Goal: Check status: Check status

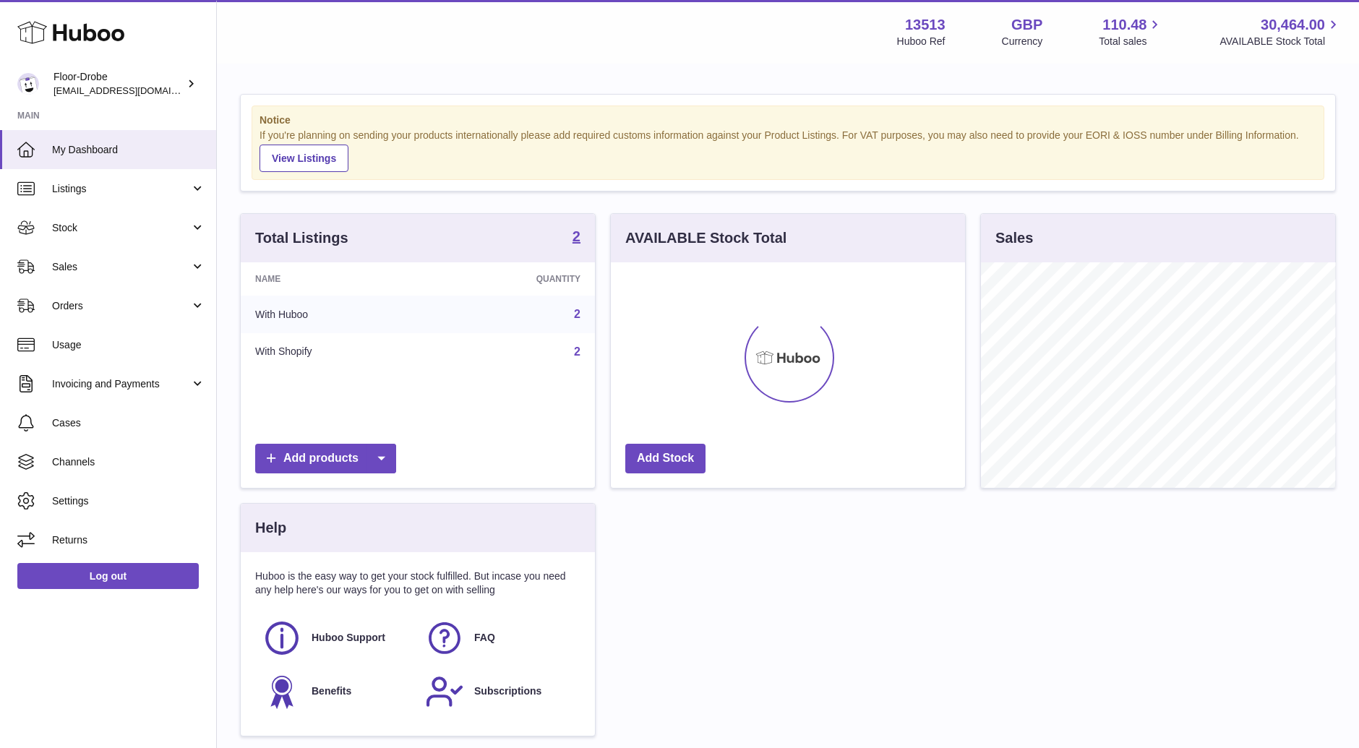
scroll to position [225, 354]
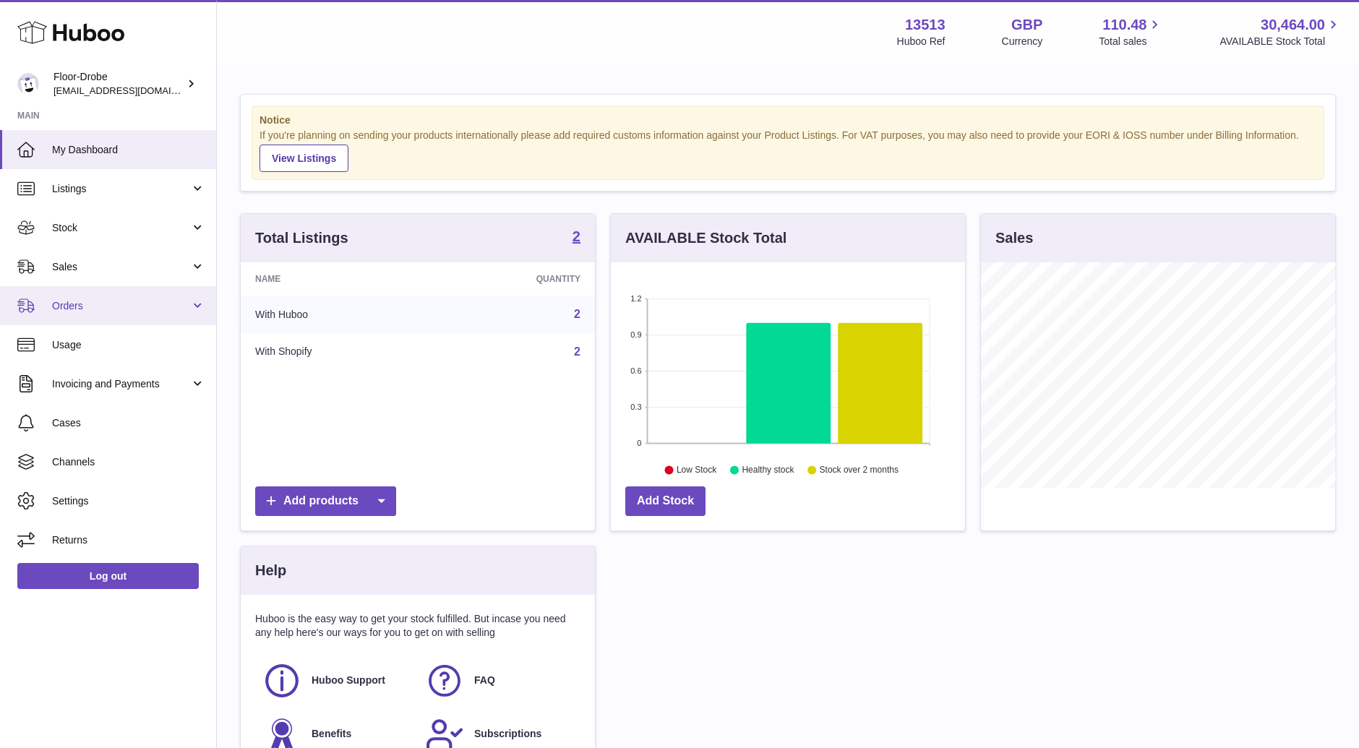
click at [139, 309] on span "Orders" at bounding box center [121, 306] width 138 height 14
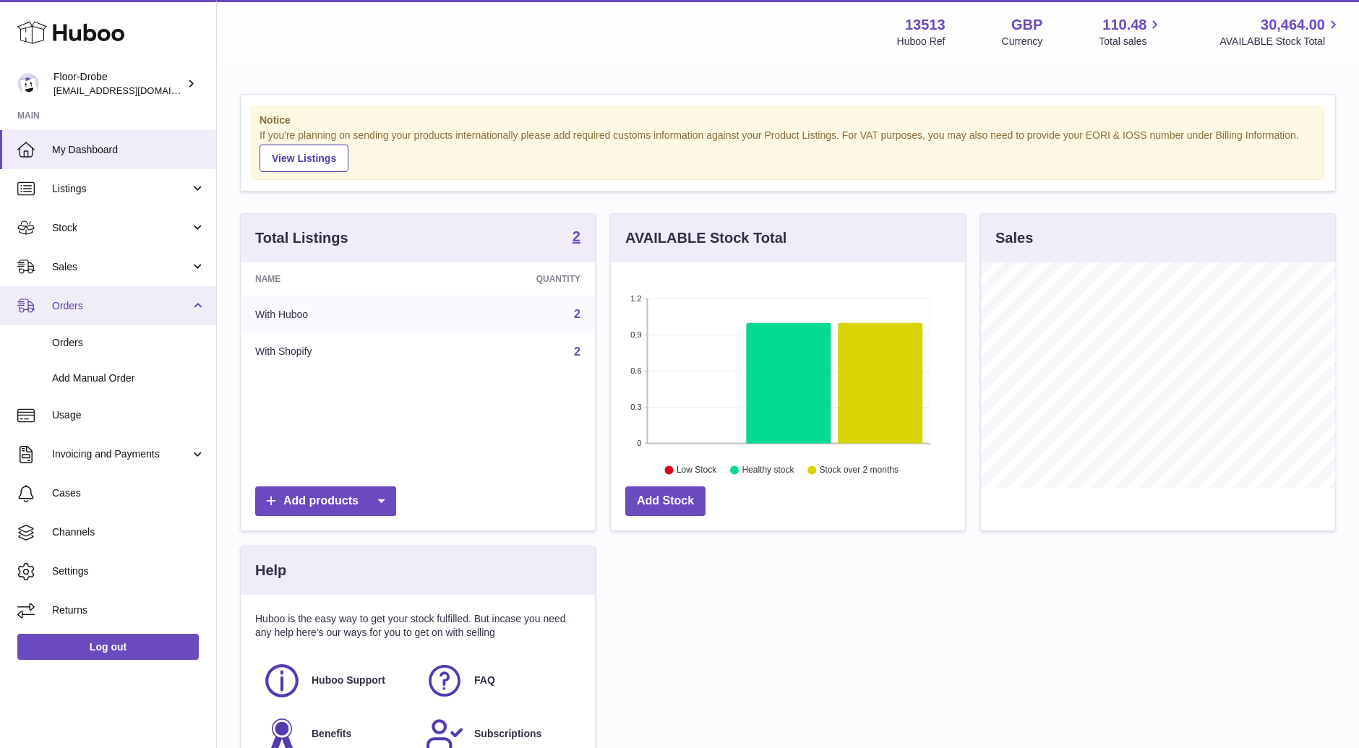
click at [139, 309] on span "Orders" at bounding box center [121, 306] width 138 height 14
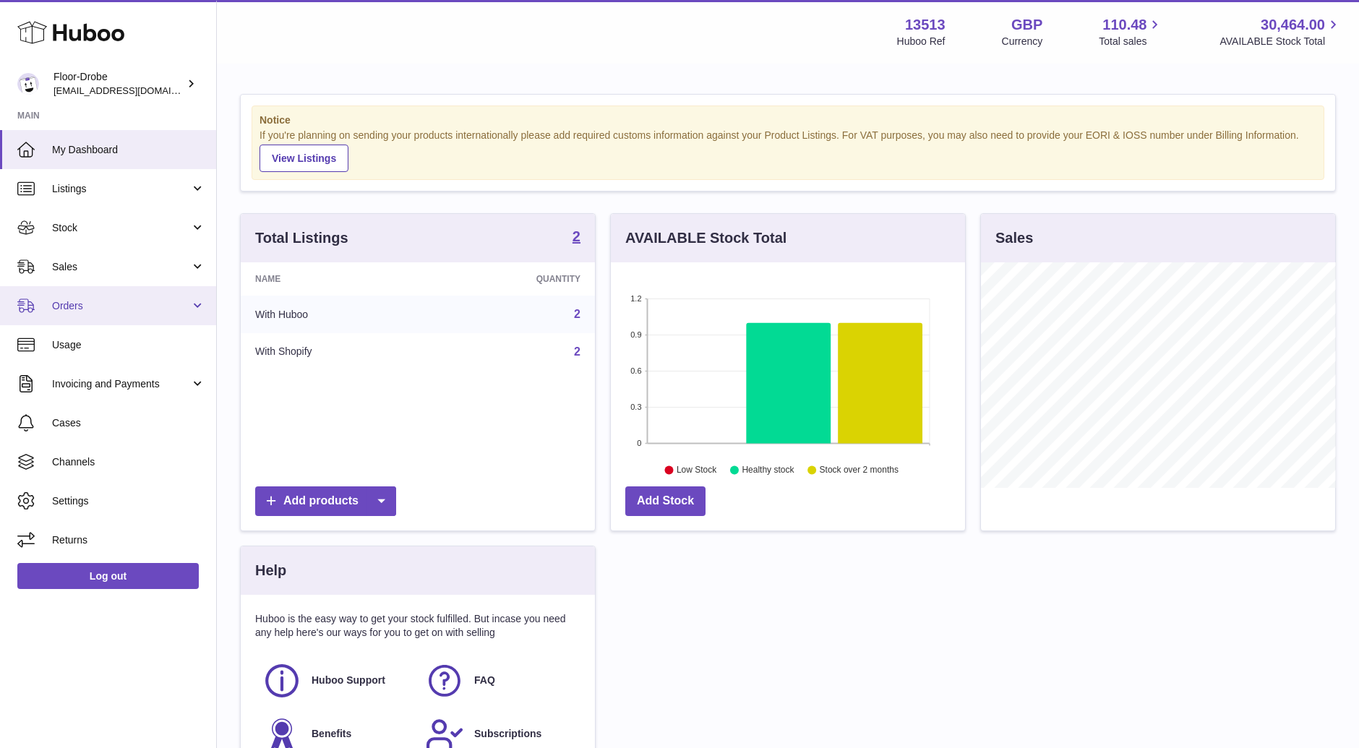
click at [139, 309] on span "Orders" at bounding box center [121, 306] width 138 height 14
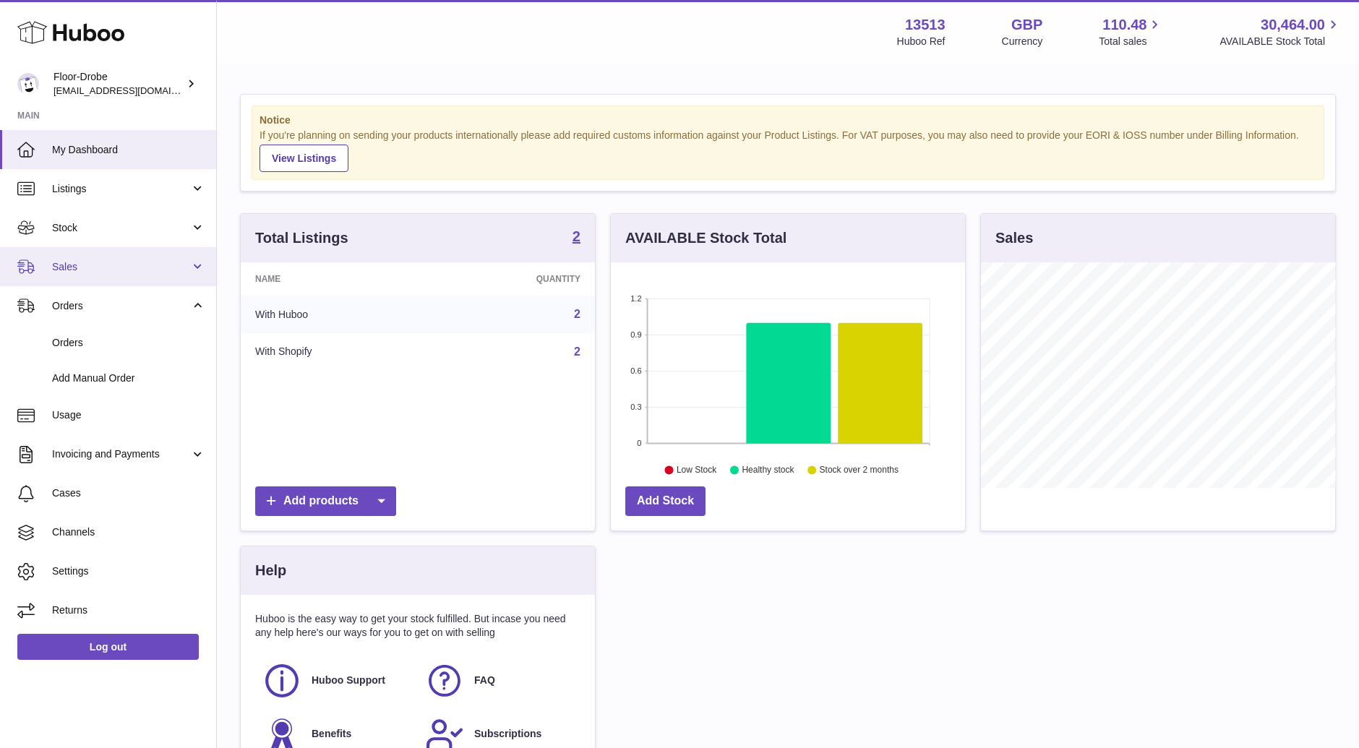
click at [143, 275] on link "Sales" at bounding box center [108, 266] width 216 height 39
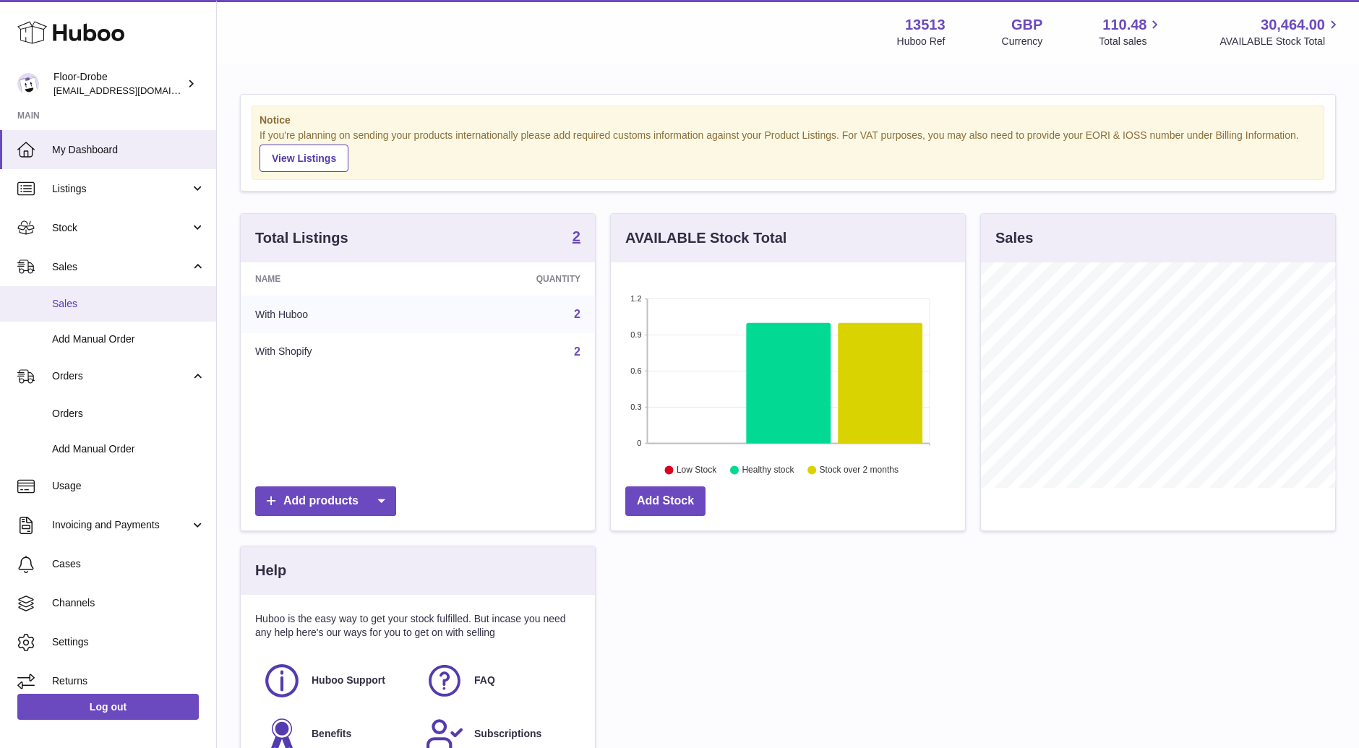
click at [142, 303] on span "Sales" at bounding box center [128, 304] width 153 height 14
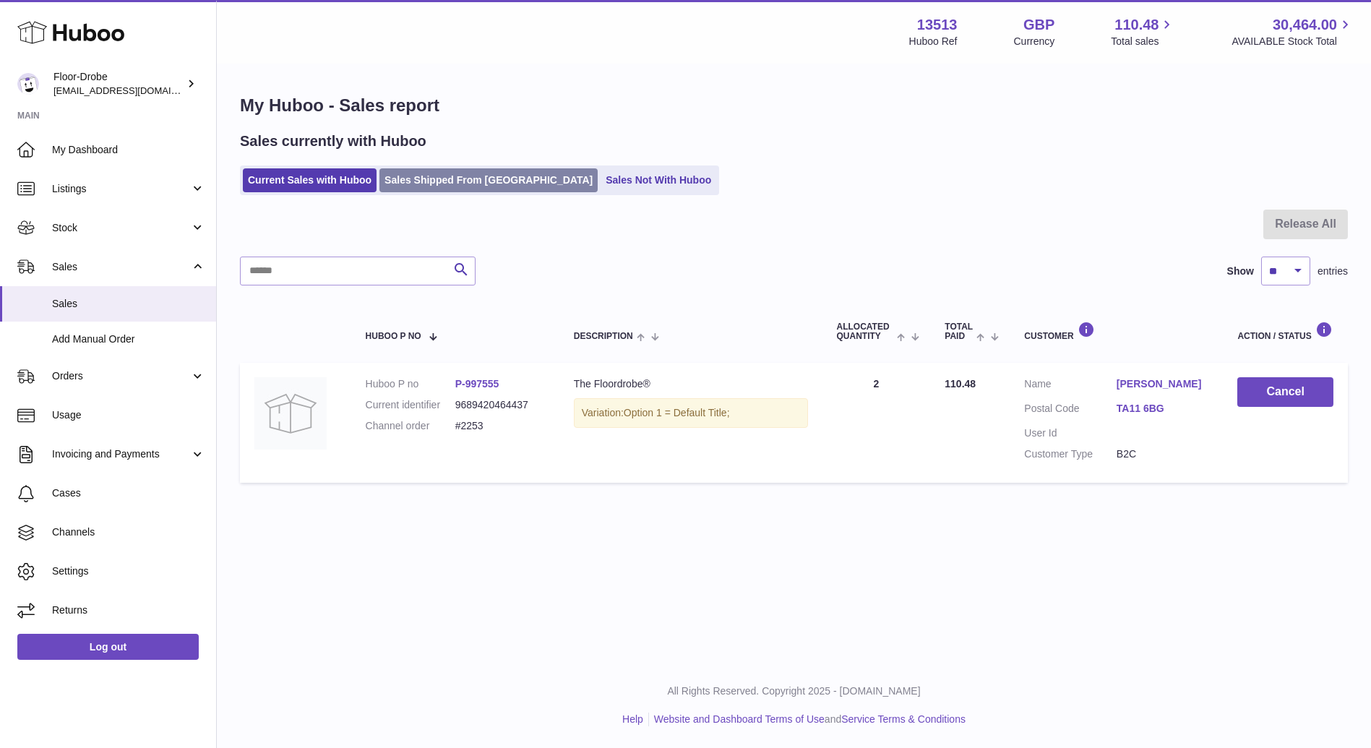
click at [440, 169] on link "Sales Shipped From [GEOGRAPHIC_DATA]" at bounding box center [489, 180] width 218 height 24
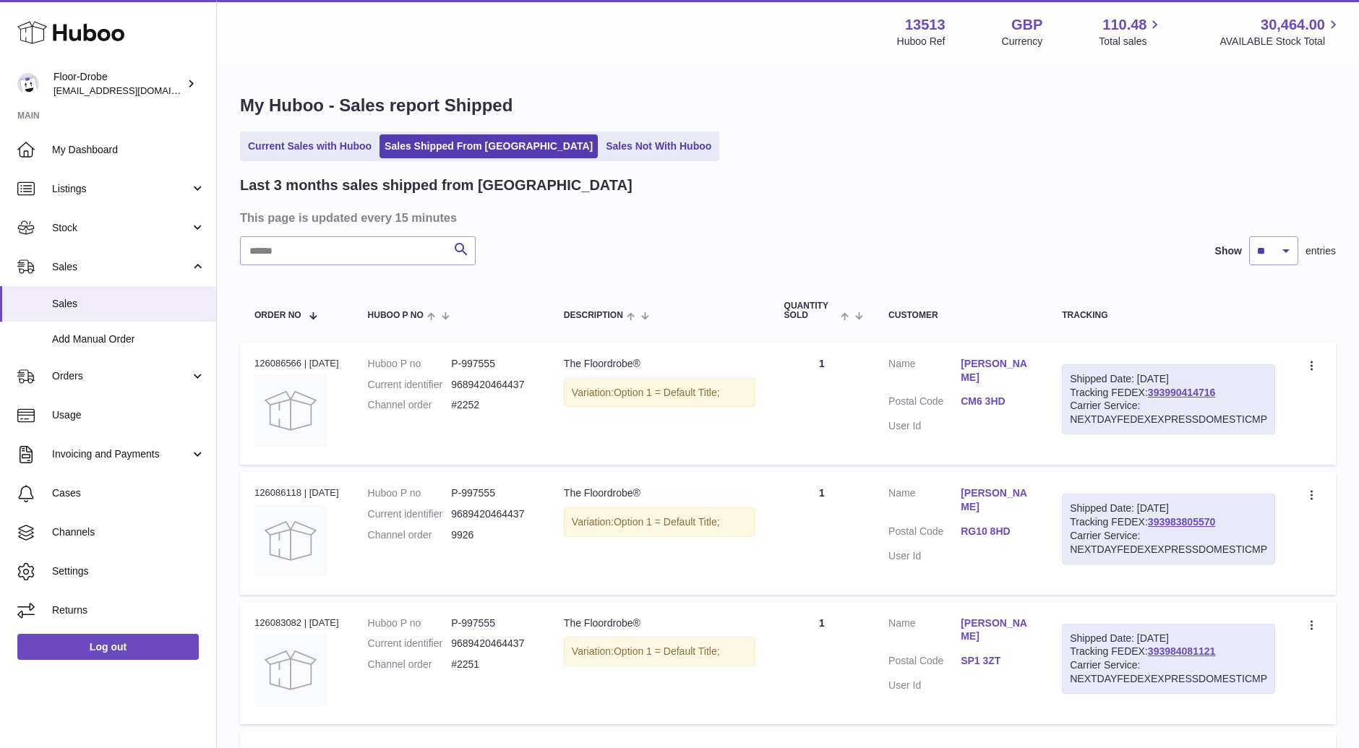
click at [1175, 513] on div "Shipped Date: [DATE] Tracking FEDEX: 393983805570 Carrier Service: NEXTDAYFEDEX…" at bounding box center [1168, 529] width 213 height 71
click at [1175, 520] on link "393983805570" at bounding box center [1181, 522] width 67 height 12
